Goal: Transaction & Acquisition: Book appointment/travel/reservation

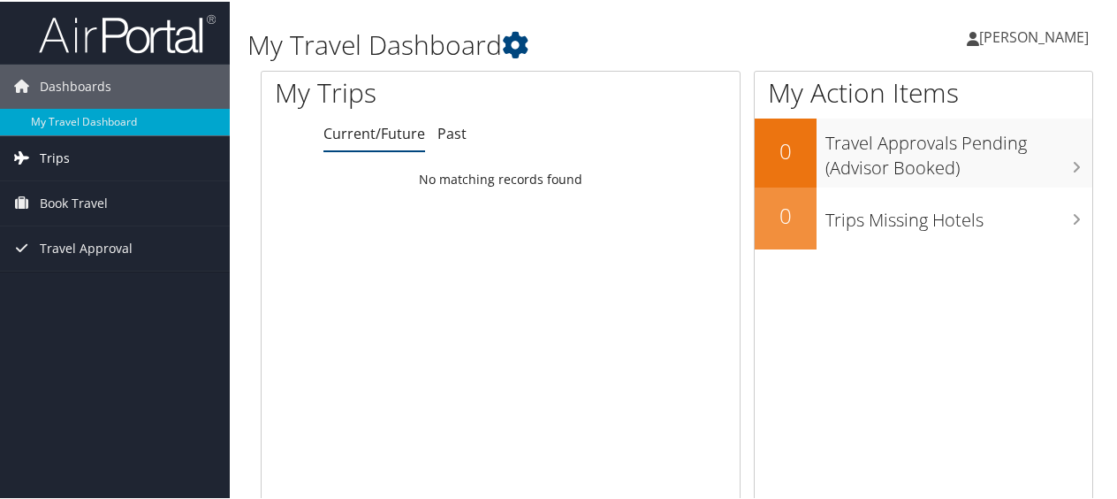
click at [104, 156] on link "Trips" at bounding box center [115, 156] width 230 height 44
click at [112, 269] on link "Book Travel" at bounding box center [115, 281] width 230 height 44
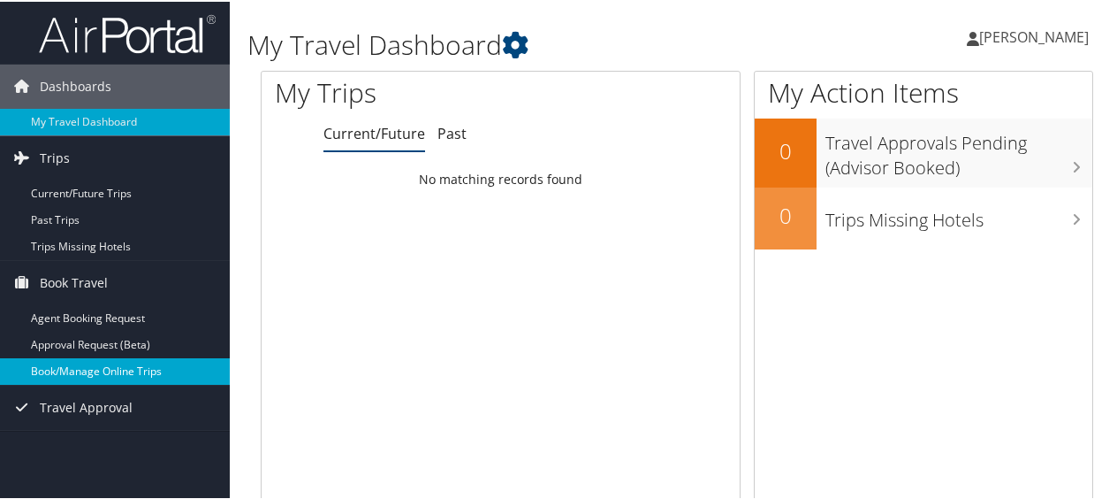
click at [95, 359] on link "Book/Manage Online Trips" at bounding box center [115, 369] width 230 height 27
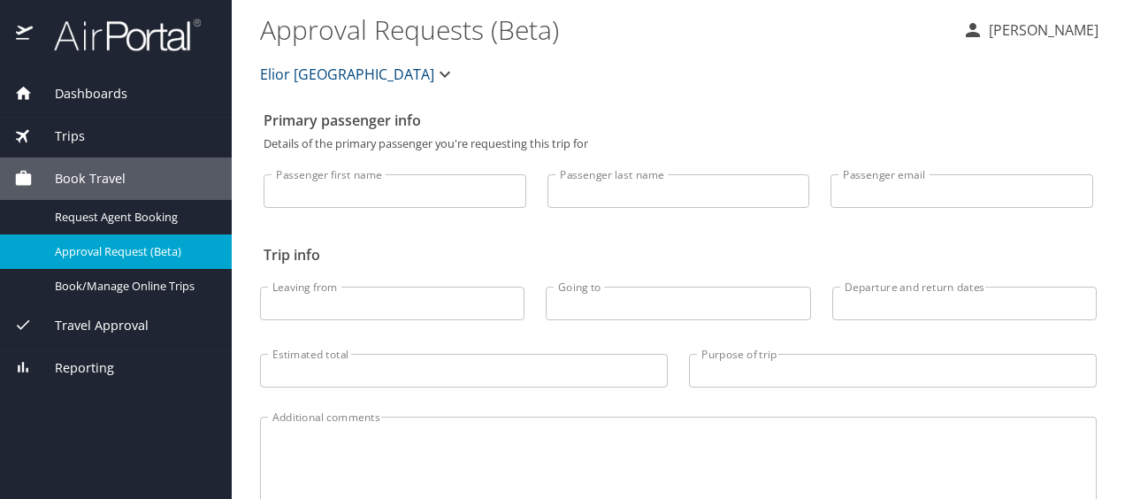
click at [117, 143] on div "Trips" at bounding box center [115, 135] width 203 height 19
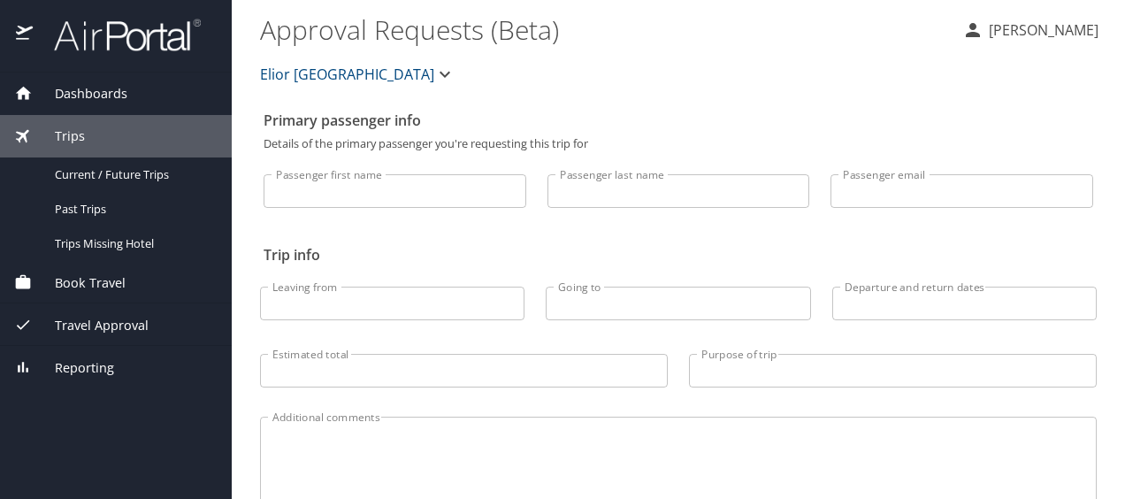
click at [95, 283] on span "Book Travel" at bounding box center [79, 282] width 93 height 19
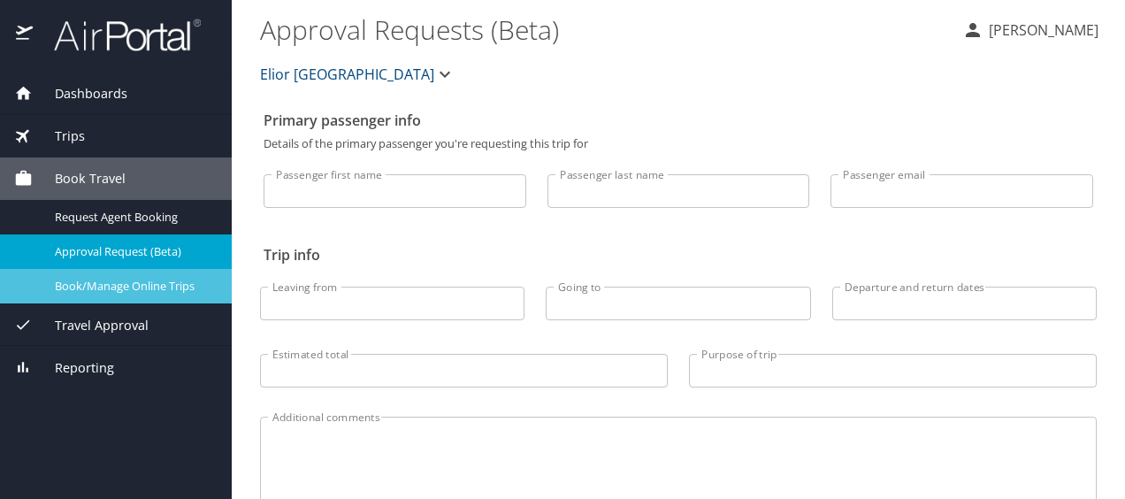
click at [95, 283] on span "Book/Manage Online Trips" at bounding box center [133, 286] width 156 height 17
